Goal: Transaction & Acquisition: Purchase product/service

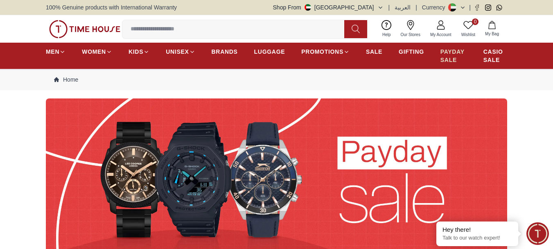
click at [448, 54] on span "PAYDAY SALE" at bounding box center [454, 56] width 27 height 16
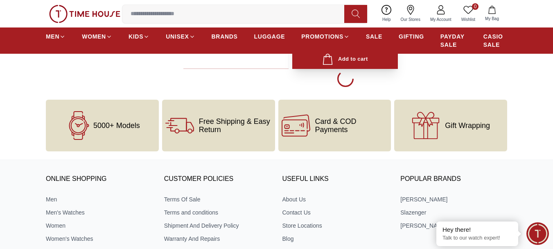
scroll to position [1721, 0]
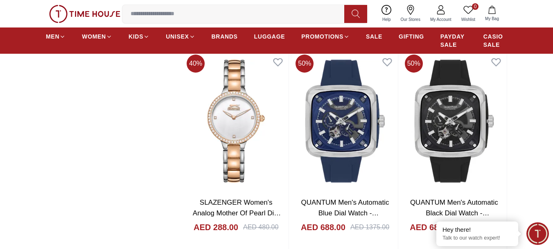
scroll to position [1434, 0]
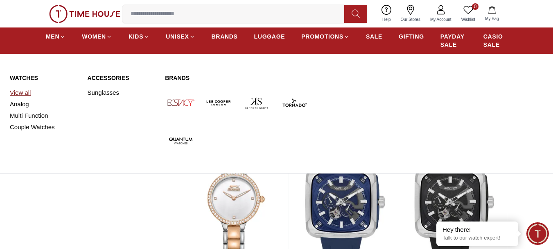
click at [23, 91] on link "View all" at bounding box center [44, 92] width 68 height 11
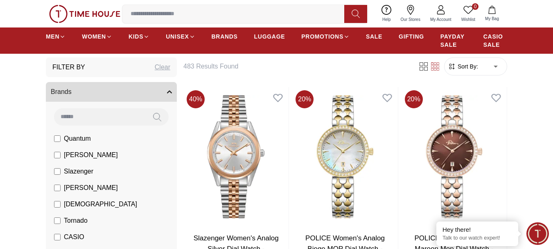
scroll to position [123, 0]
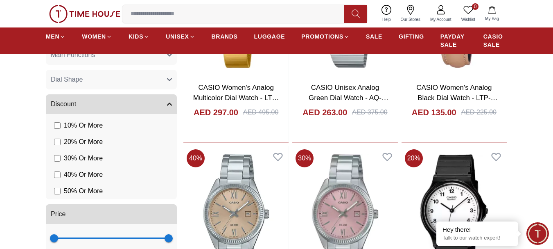
scroll to position [615, 0]
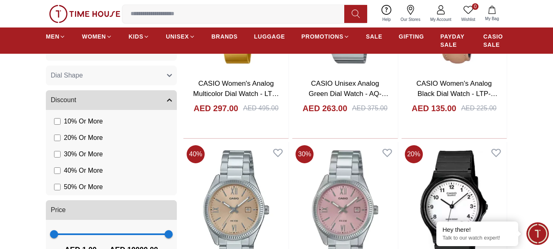
click at [62, 189] on label "50 % Or More" at bounding box center [78, 187] width 49 height 10
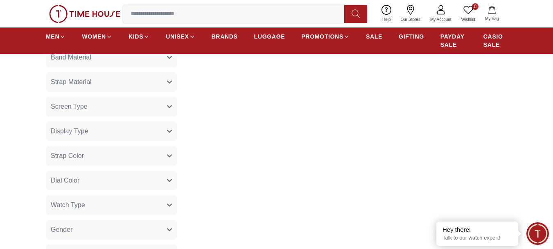
scroll to position [451, 0]
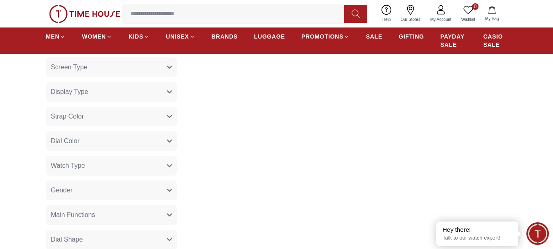
scroll to position [615, 0]
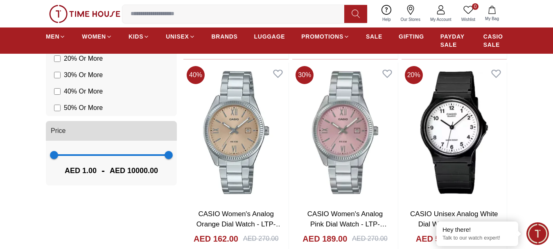
scroll to position [696, 0]
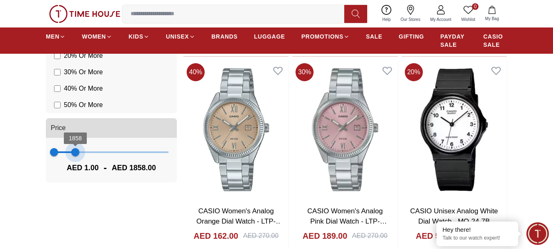
drag, startPoint x: 172, startPoint y: 153, endPoint x: 73, endPoint y: 188, distance: 105.2
click at [75, 190] on div "Filter By Clear Brands Quantum Lee Cooper Slazenger Kenneth Scott Ecstacy Torna…" at bounding box center [111, 158] width 131 height 1513
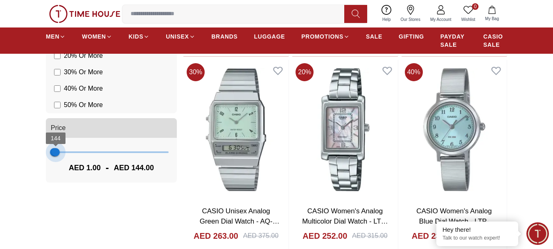
type input "**"
drag, startPoint x: 73, startPoint y: 152, endPoint x: 54, endPoint y: 146, distance: 19.4
click at [54, 148] on span "37" at bounding box center [54, 152] width 8 height 8
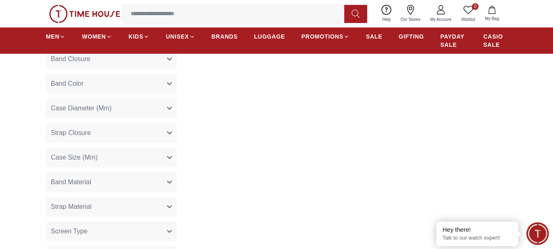
scroll to position [123, 0]
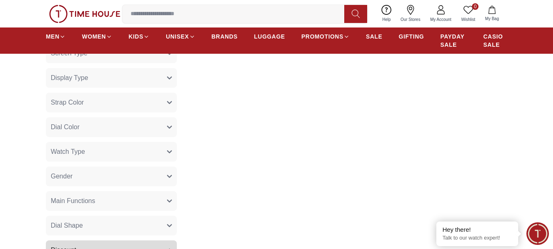
scroll to position [615, 0]
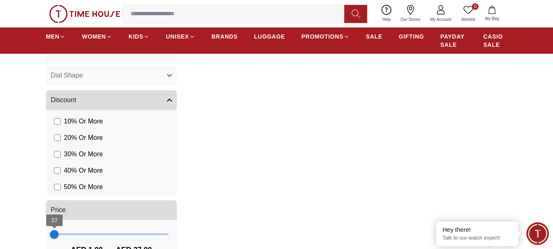
type input "**"
type input "*"
type input "**"
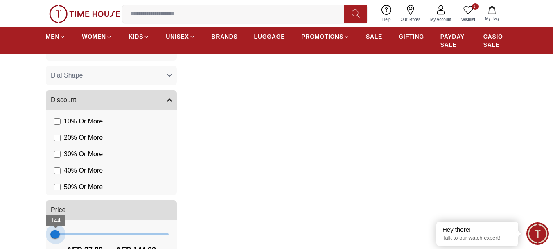
type input "**"
click at [55, 232] on span "72" at bounding box center [55, 234] width 8 height 8
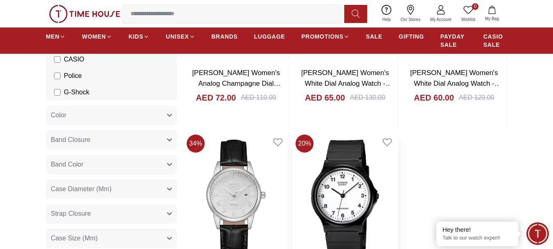
scroll to position [246, 0]
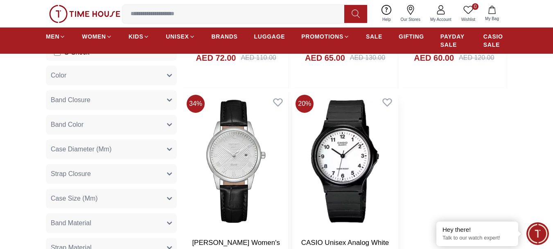
click at [356, 152] on img at bounding box center [345, 160] width 105 height 139
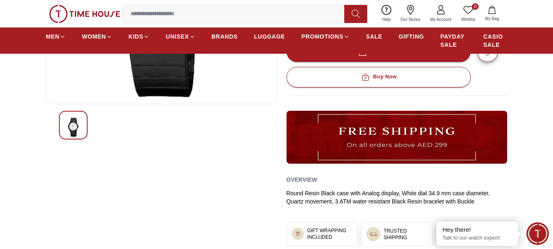
scroll to position [123, 0]
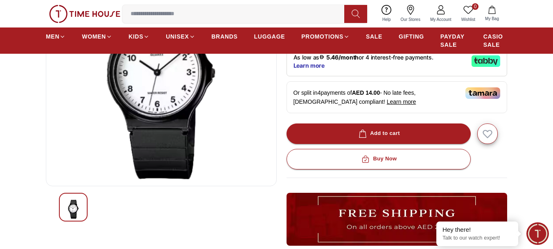
click at [151, 142] on img at bounding box center [161, 80] width 217 height 197
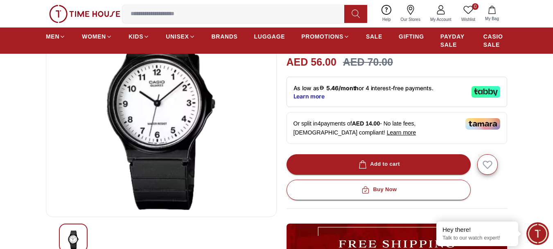
scroll to position [41, 0]
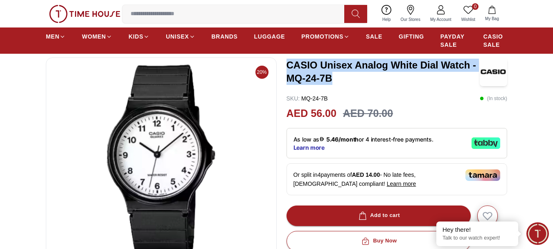
drag, startPoint x: 288, startPoint y: 67, endPoint x: 349, endPoint y: 82, distance: 63.2
click at [349, 82] on h3 "CASIO Unisex Analog White Dial Watch - MQ-24-7B" at bounding box center [384, 72] width 194 height 26
